Goal: Use online tool/utility: Utilize a website feature to perform a specific function

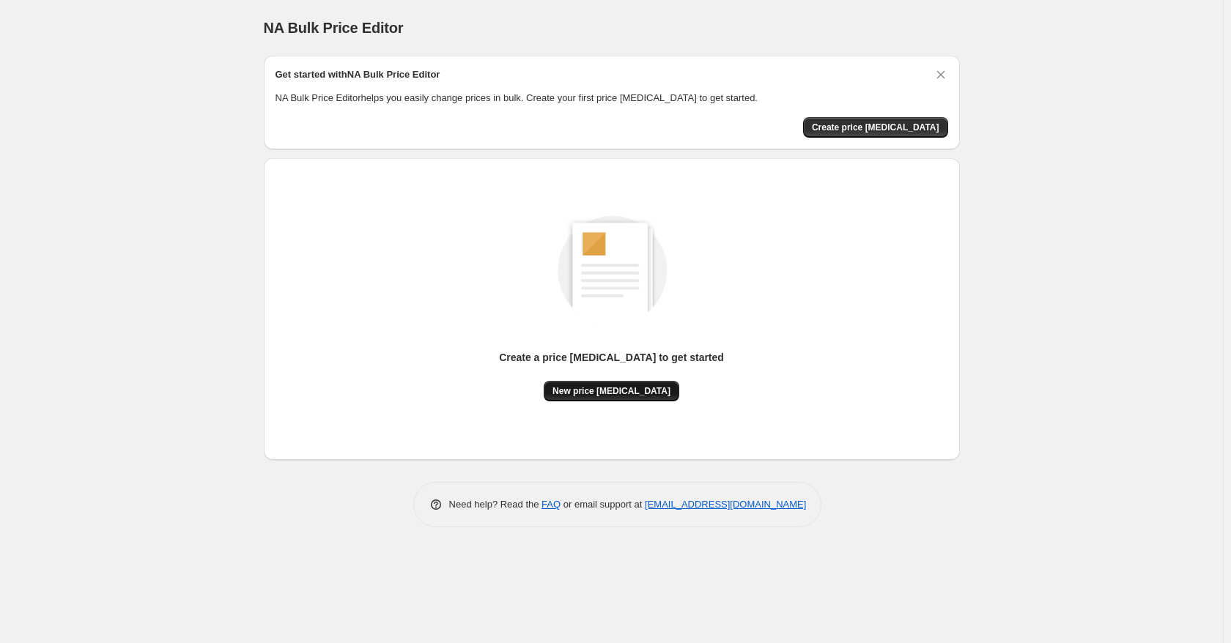
click at [651, 387] on span "New price [MEDICAL_DATA]" at bounding box center [611, 391] width 118 height 12
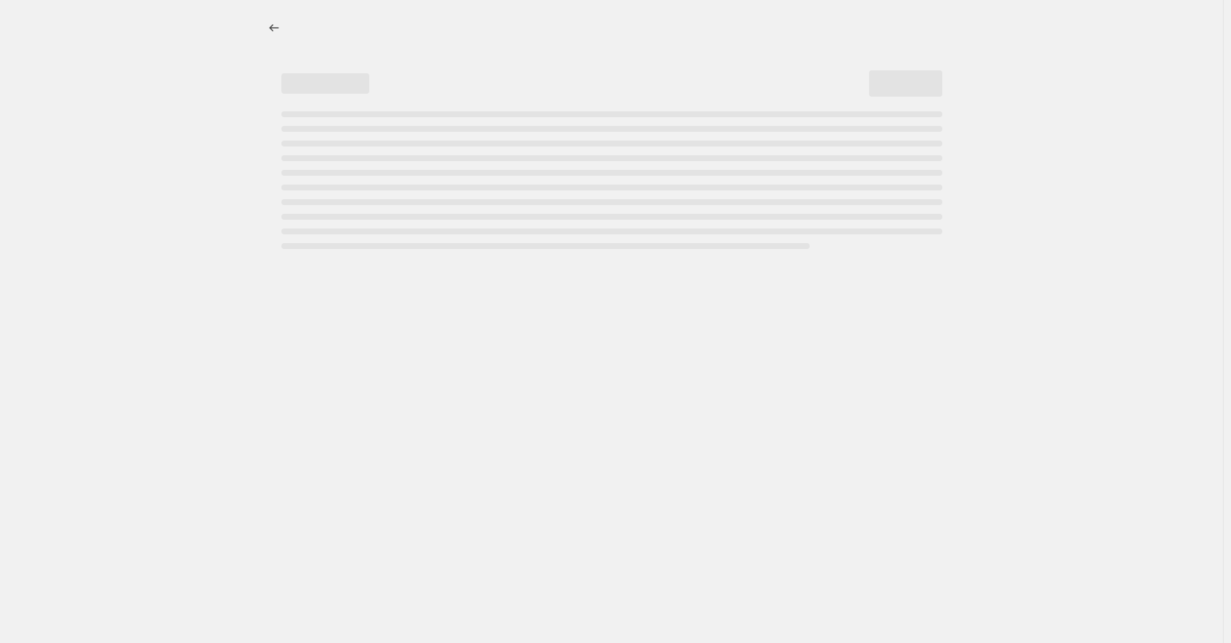
select select "percentage"
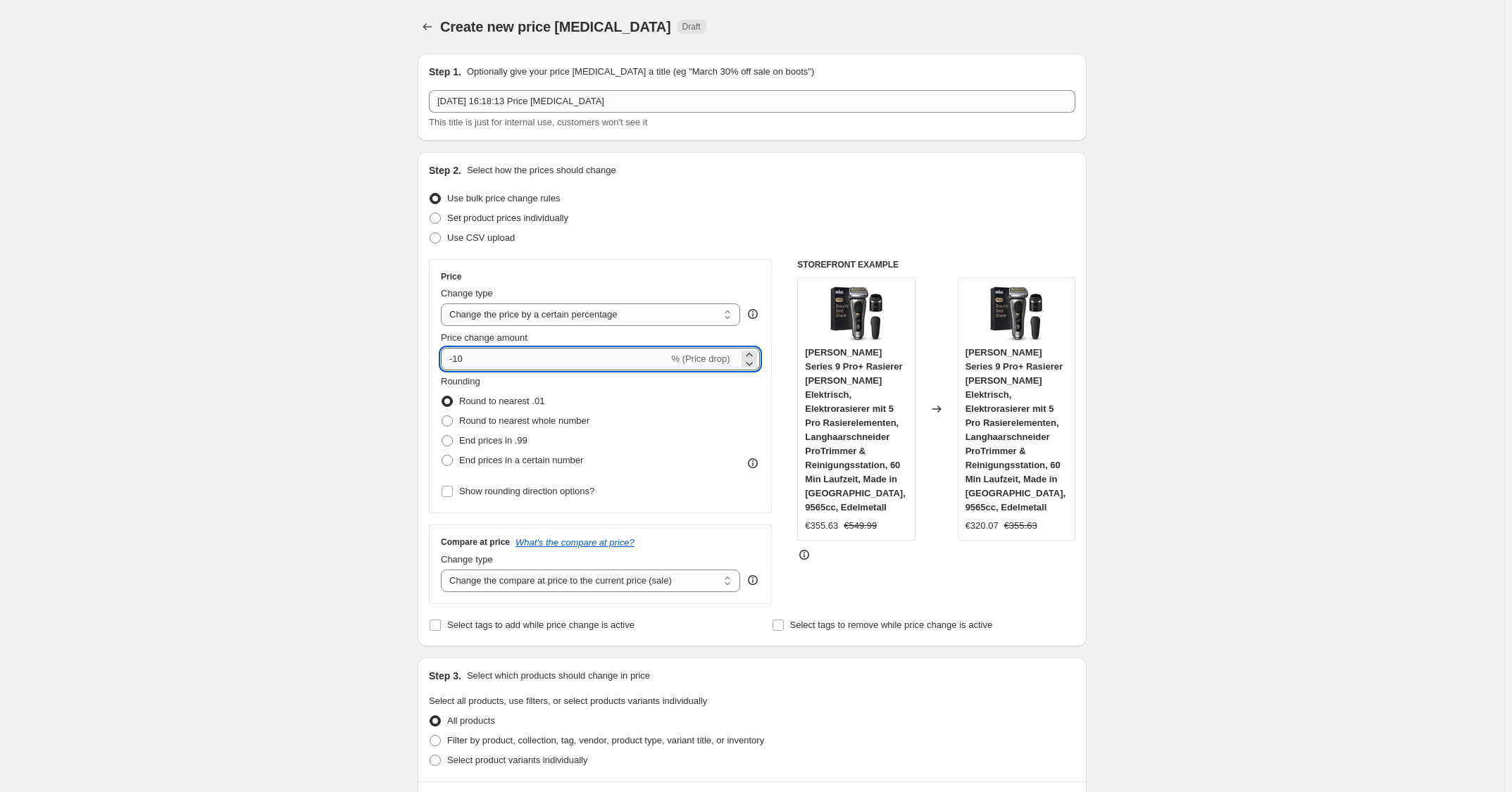
drag, startPoint x: 1039, startPoint y: 14, endPoint x: 544, endPoint y: 368, distance: 608.6
click at [544, 367] on input "-10" at bounding box center [555, 359] width 228 height 22
type input "-1"
type input "-30"
click at [617, 271] on div "Price" at bounding box center [601, 277] width 319 height 12
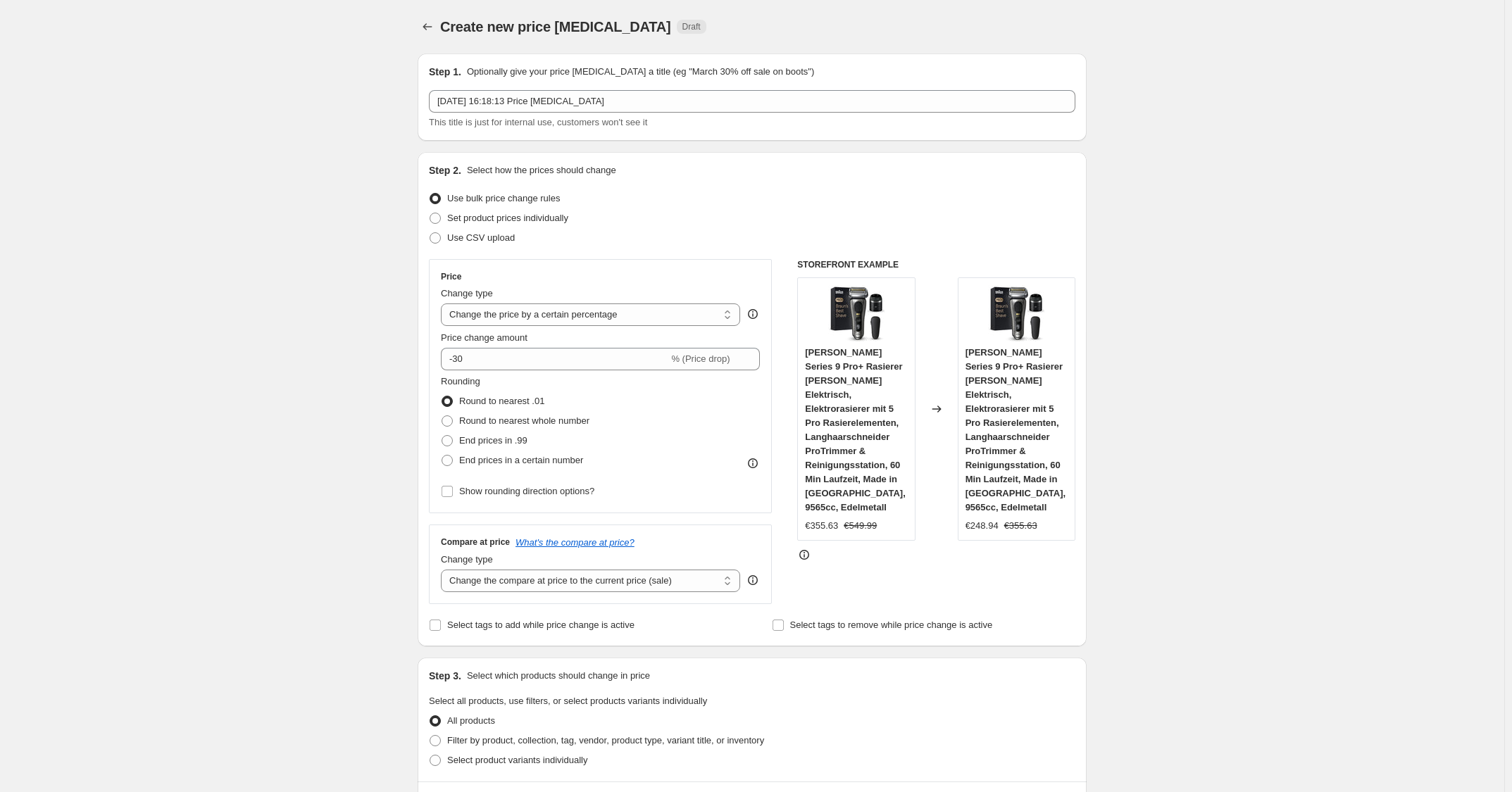
scroll to position [740, 0]
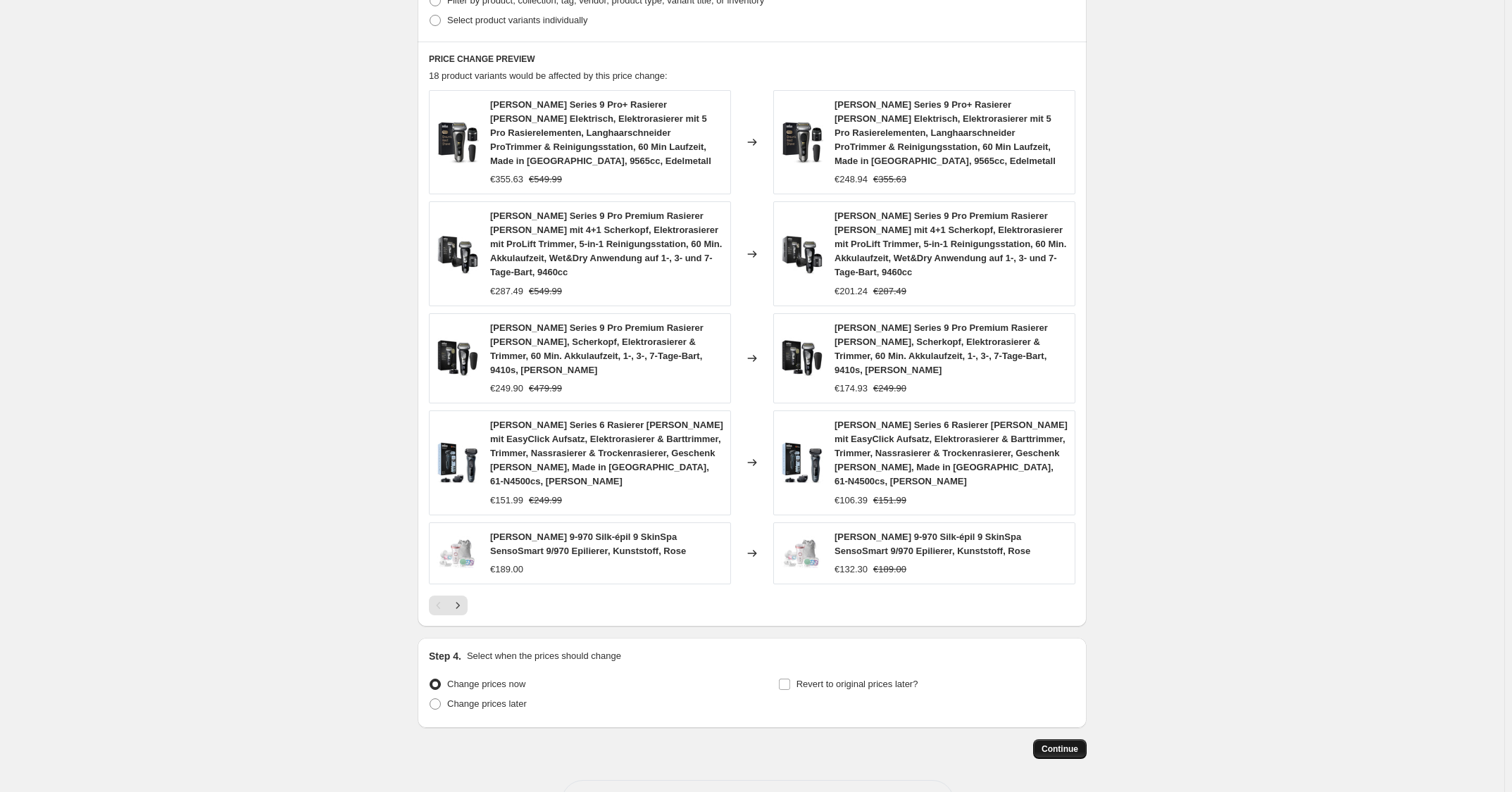
click at [1064, 657] on span "Continue" at bounding box center [1060, 750] width 37 height 12
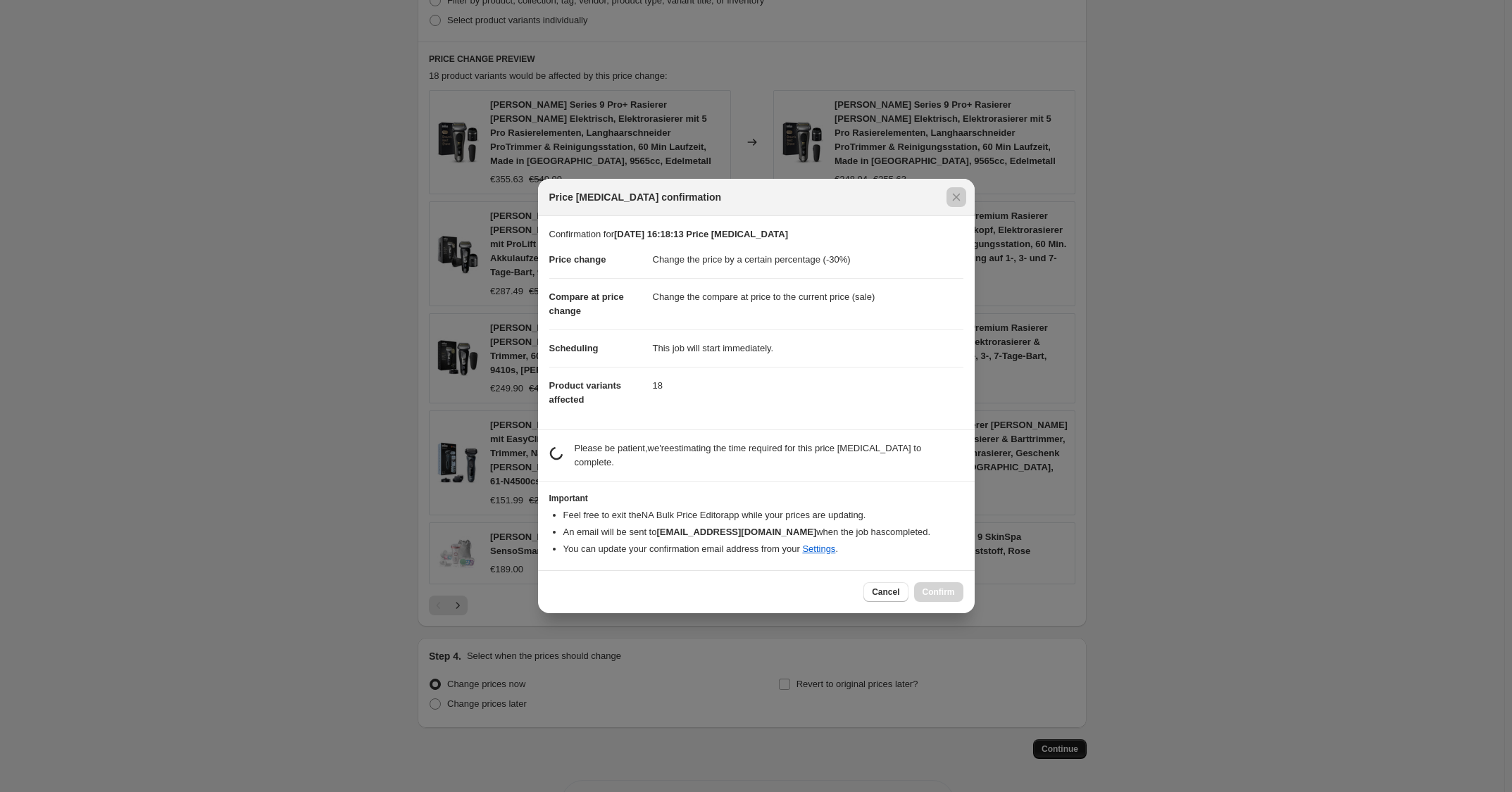
click at [1064, 657] on div at bounding box center [756, 396] width 1512 height 792
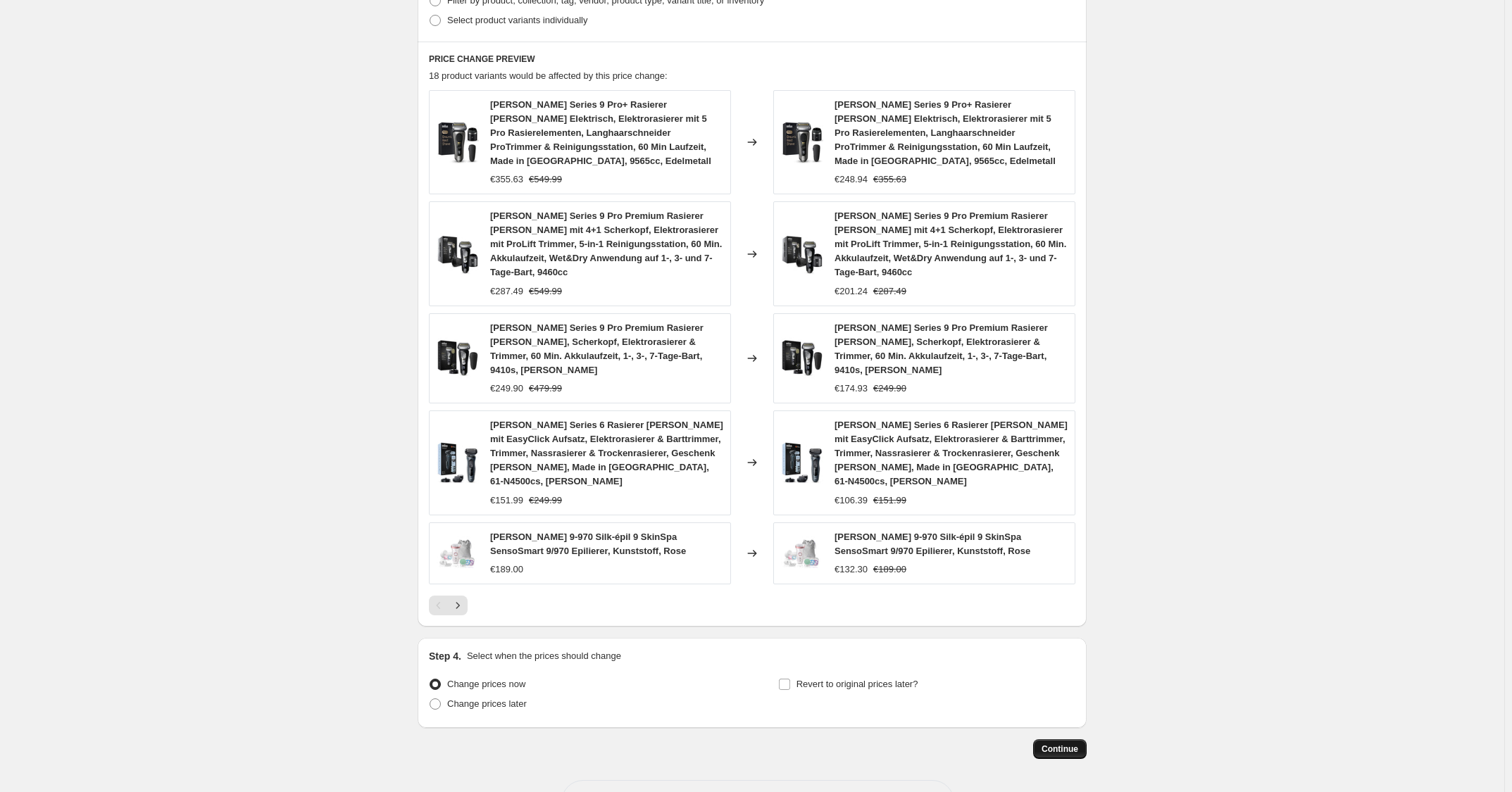
click at [1066, 657] on span "Continue" at bounding box center [1060, 750] width 37 height 12
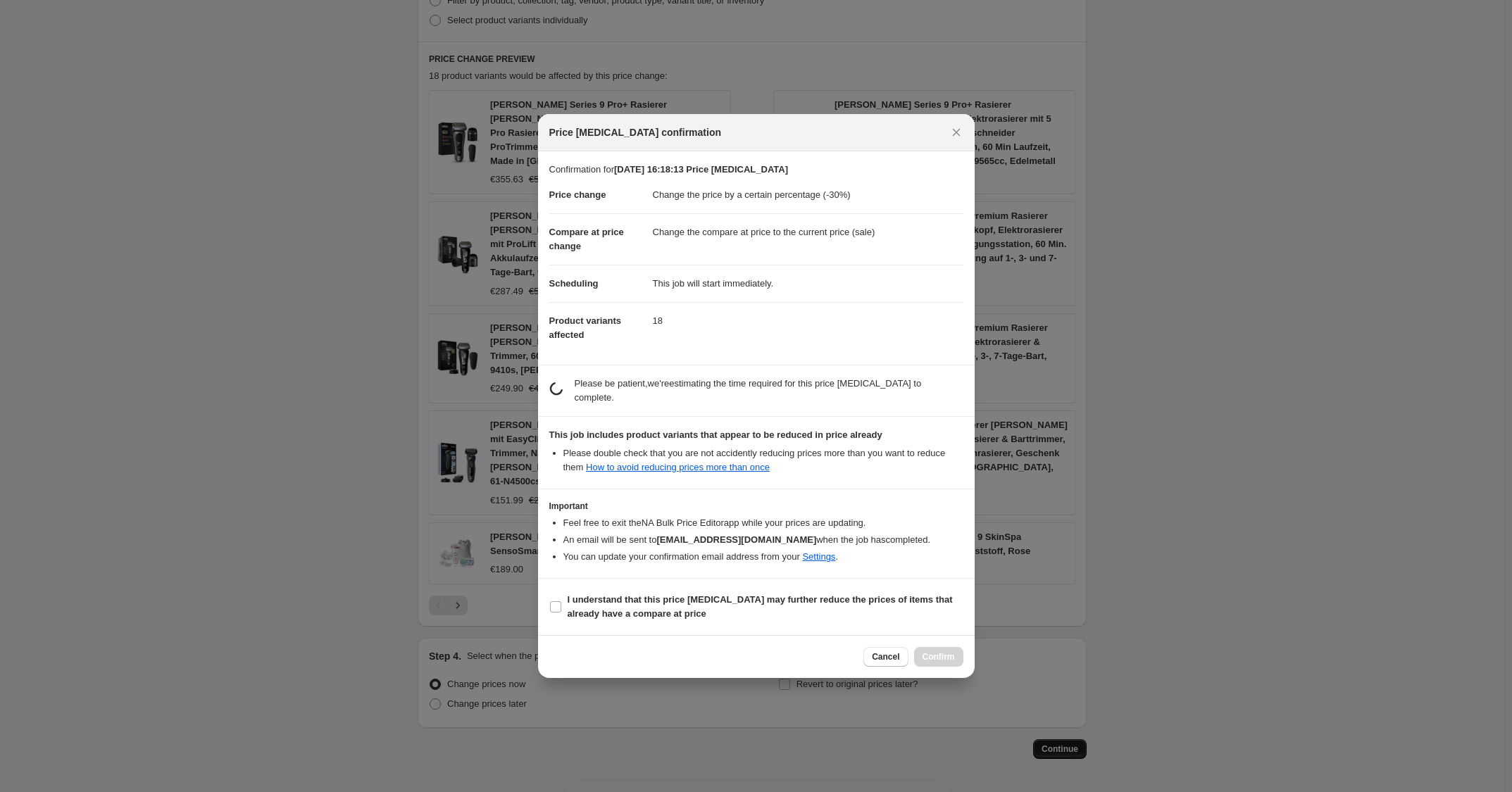
scroll to position [0, 0]
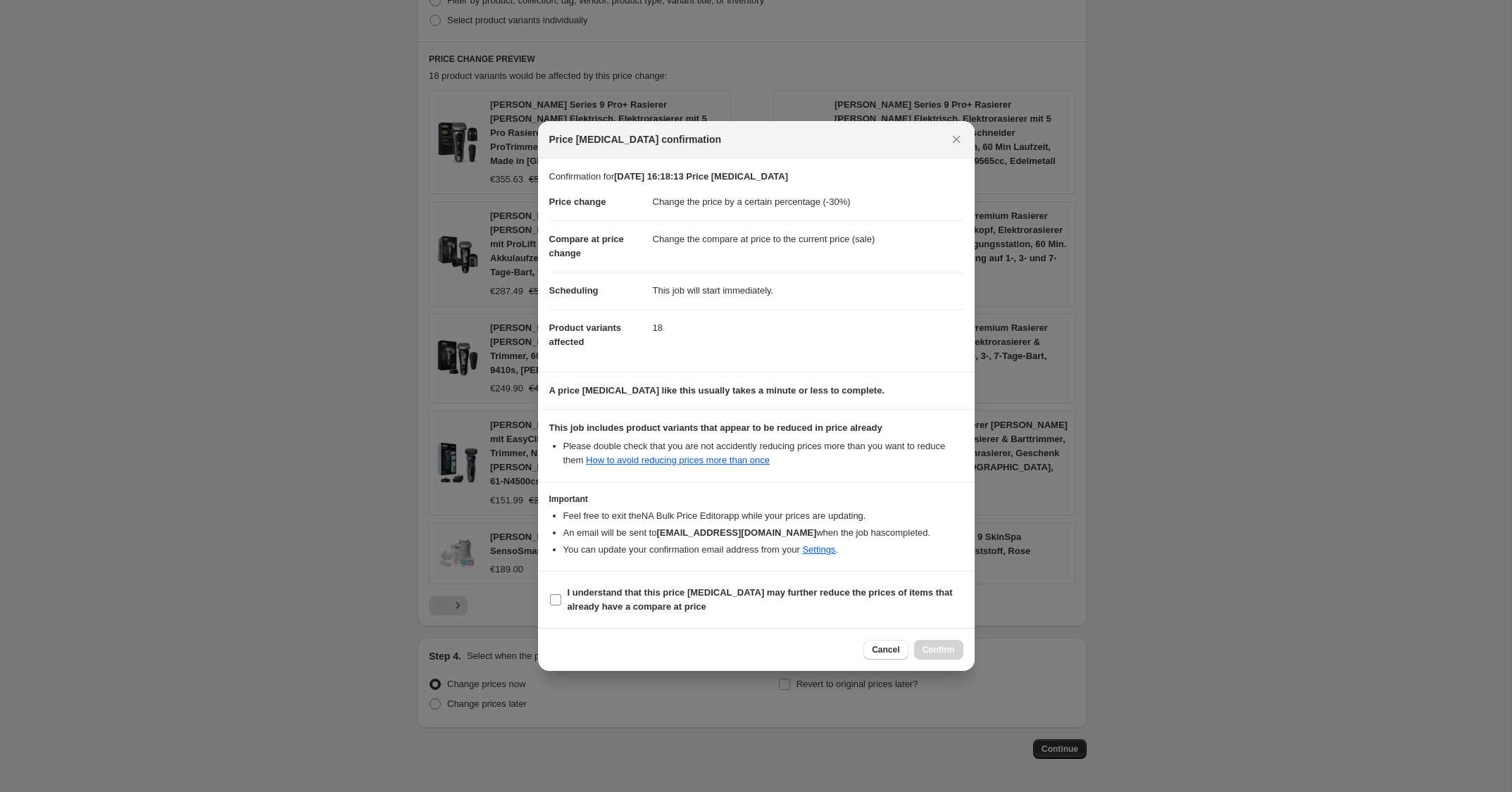
click at [813, 615] on label "I understand that this price change job may further reduce the prices of items …" at bounding box center [756, 600] width 414 height 34
click at [561, 606] on input "I understand that this price change job may further reduce the prices of items …" at bounding box center [556, 600] width 12 height 12
checkbox input "true"
click at [946, 649] on span "Confirm" at bounding box center [939, 650] width 33 height 12
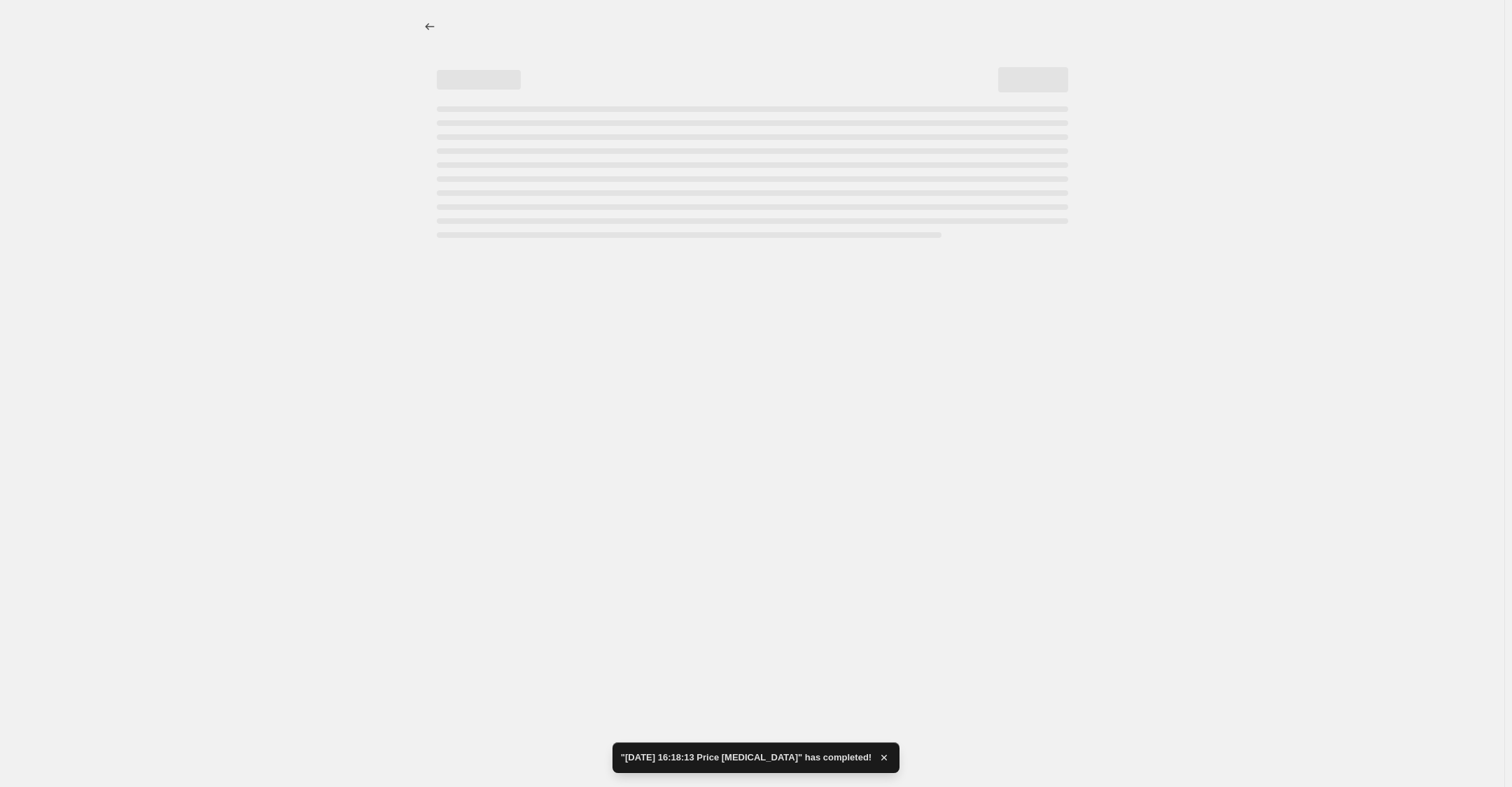
select select "percentage"
